Goal: Information Seeking & Learning: Learn about a topic

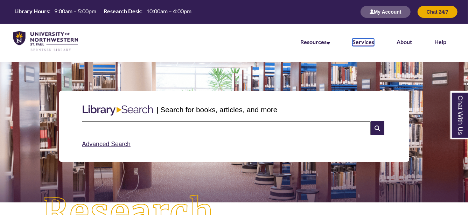
click at [358, 44] on link "Services" at bounding box center [363, 42] width 22 height 8
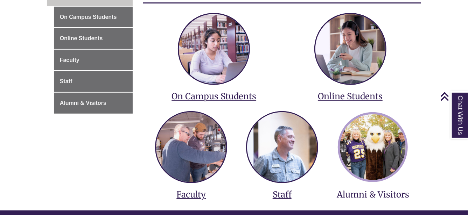
scroll to position [139, 0]
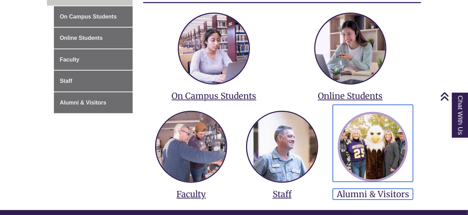
click at [395, 193] on h3 "Alumni & Visitors" at bounding box center [373, 194] width 80 height 11
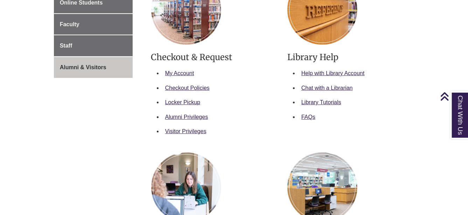
scroll to position [175, 0]
click at [188, 116] on link "Alumni Privileges" at bounding box center [186, 117] width 43 height 6
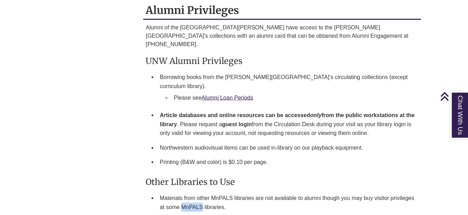
drag, startPoint x: 183, startPoint y: 187, endPoint x: 201, endPoint y: 187, distance: 18.5
click at [201, 191] on li "Materials from other MnPALS libraries are not available to alumni though you ma…" at bounding box center [287, 202] width 261 height 23
drag, startPoint x: 201, startPoint y: 187, endPoint x: 193, endPoint y: 188, distance: 8.5
copy li "MnPALS"
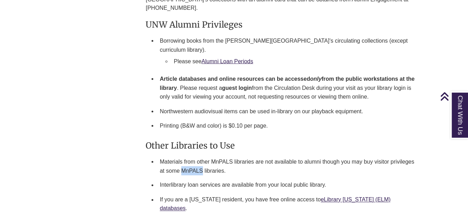
scroll to position [501, 0]
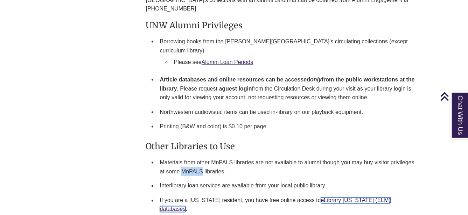
click at [350, 198] on link "eLibrary Minnesota (ELM) databases" at bounding box center [275, 205] width 231 height 15
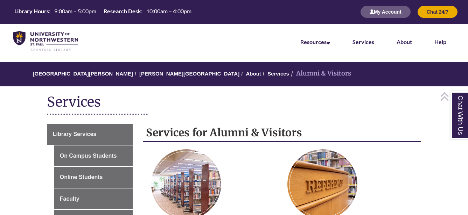
scroll to position [500, 0]
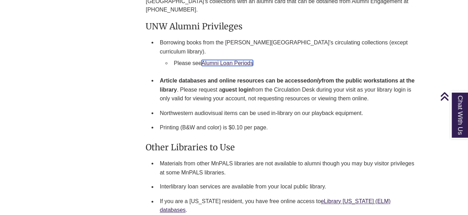
click at [217, 60] on link "Alumni Loan Periods" at bounding box center [228, 63] width 52 height 6
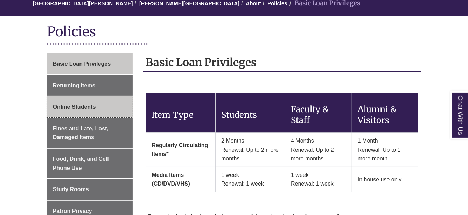
scroll to position [70, 0]
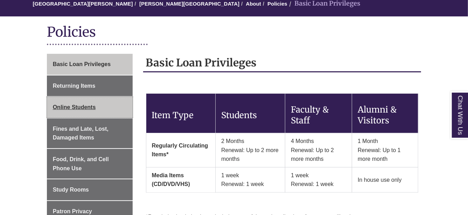
click at [78, 106] on span "Online Students" at bounding box center [74, 107] width 43 height 6
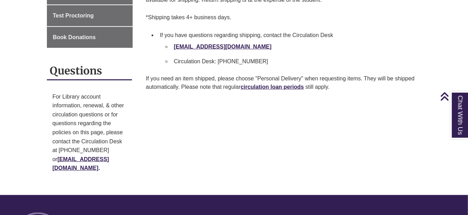
scroll to position [287, 0]
